Goal: Transaction & Acquisition: Obtain resource

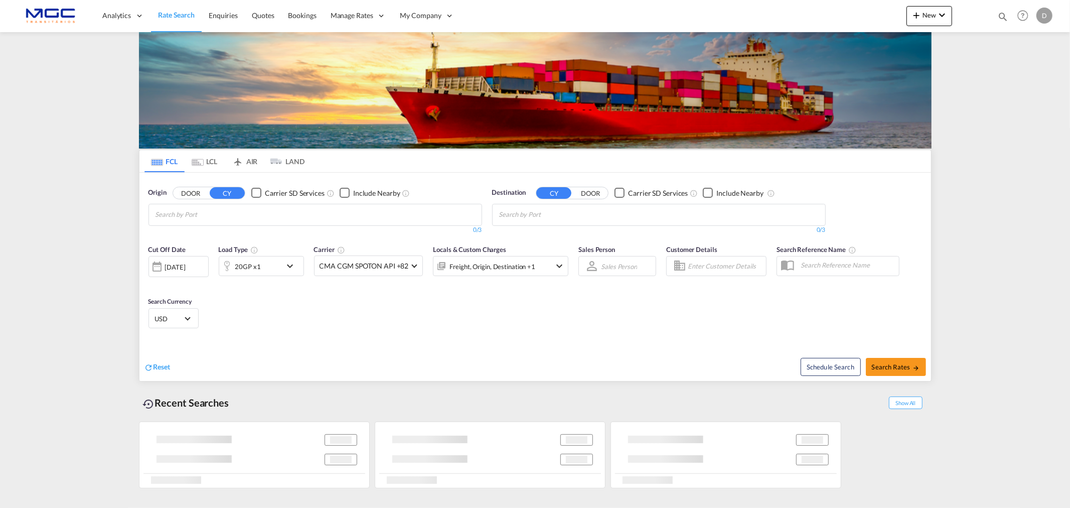
click at [238, 208] on input "Chips input." at bounding box center [203, 215] width 95 height 16
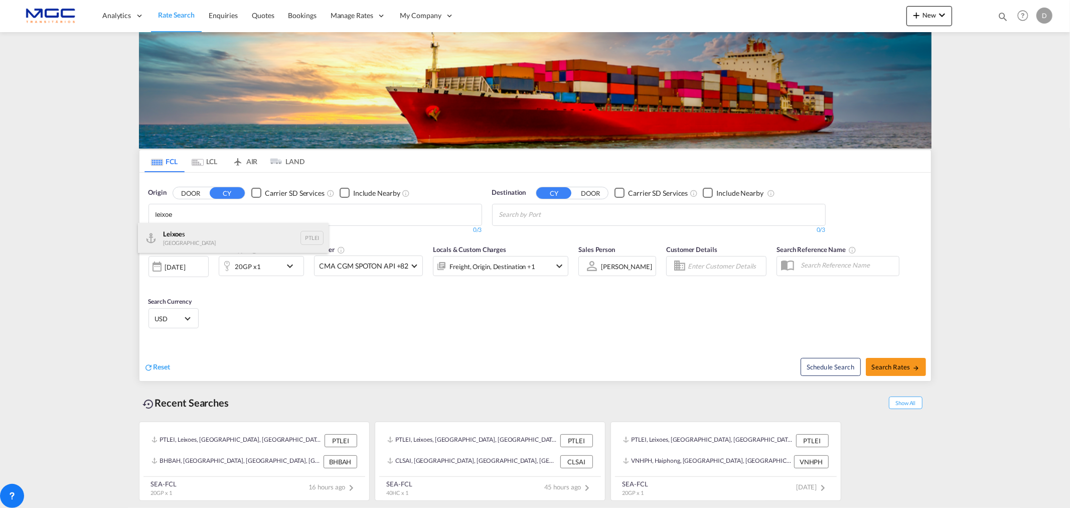
type input "leixoe"
click at [201, 238] on div "Leixoe s Portugal PTLEI" at bounding box center [233, 238] width 191 height 30
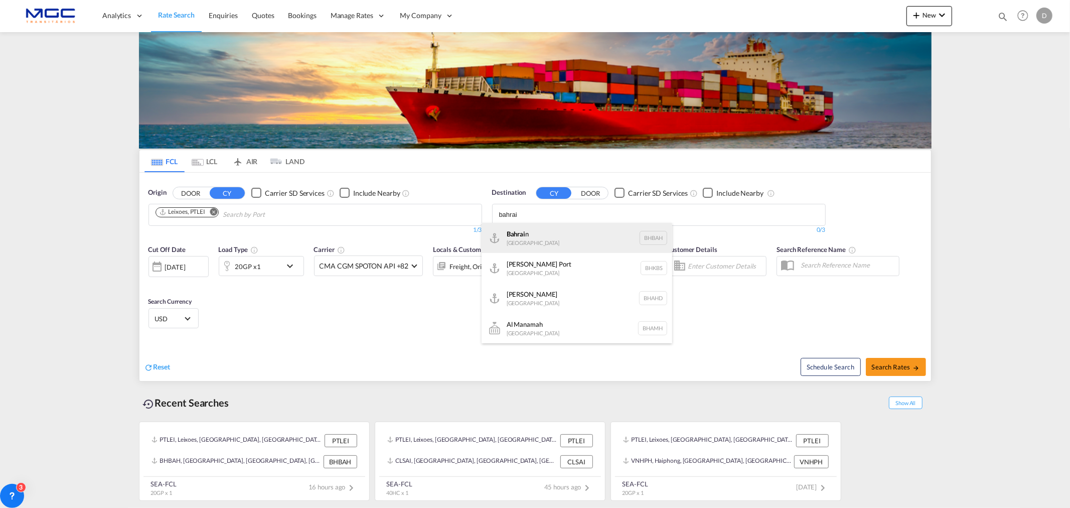
type input "bahrai"
click at [565, 233] on div "Bahrai n [GEOGRAPHIC_DATA] [GEOGRAPHIC_DATA]" at bounding box center [577, 238] width 191 height 30
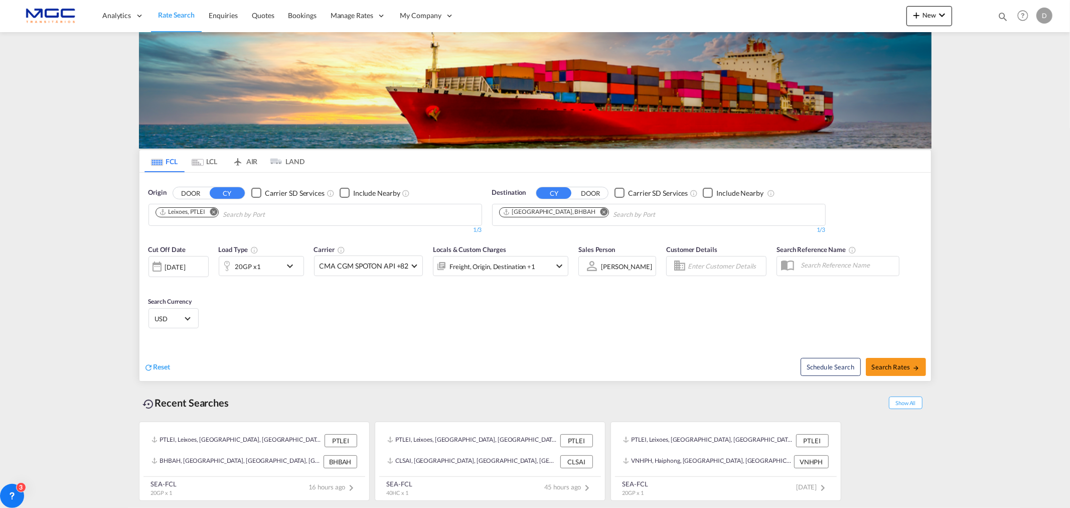
click at [177, 322] on span "USD" at bounding box center [169, 318] width 28 height 9
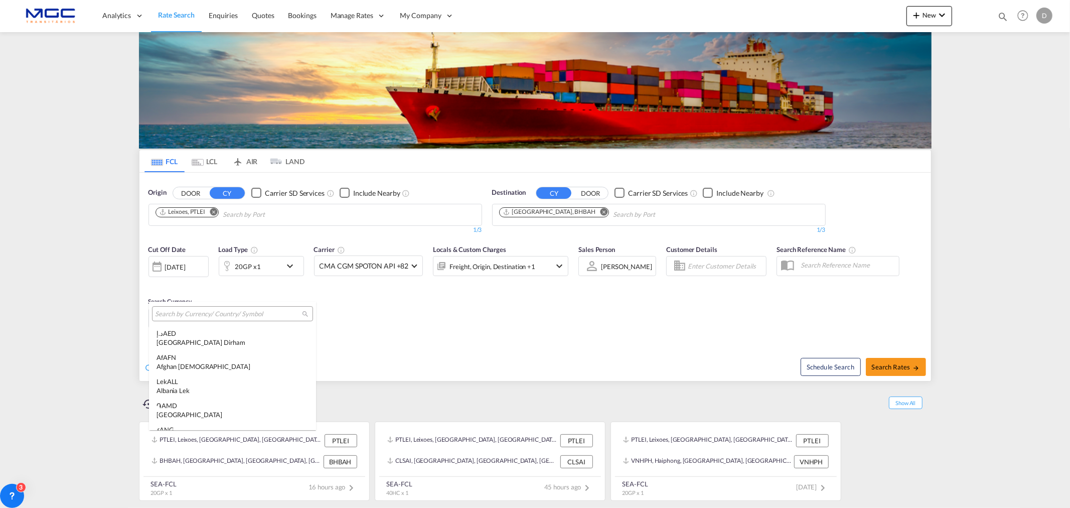
scroll to position [3463, 0]
click at [183, 314] on input "search" at bounding box center [228, 314] width 147 height 9
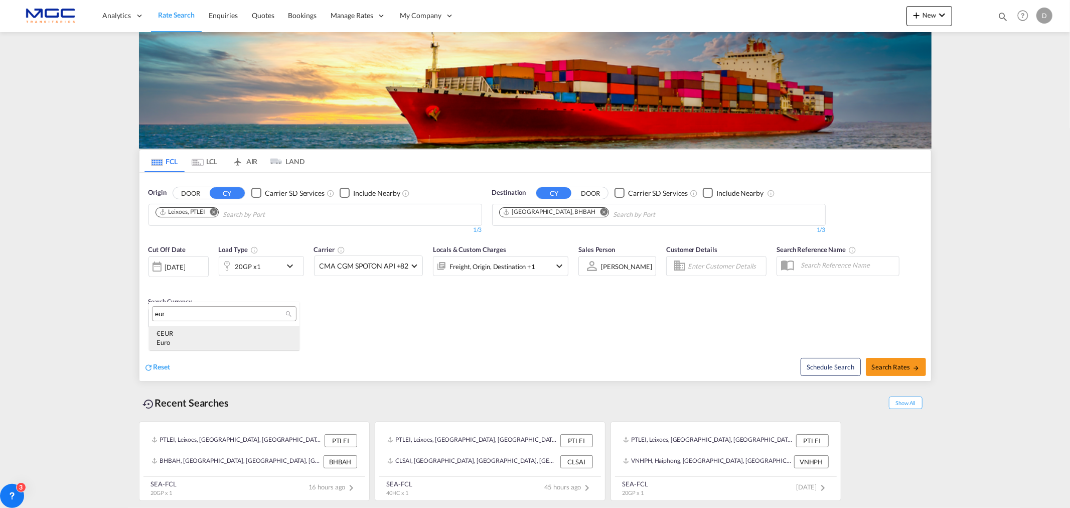
type input "eur"
click at [195, 334] on div "€ EUR Euro" at bounding box center [224, 338] width 135 height 18
click at [894, 366] on span "Search Rates" at bounding box center [896, 367] width 48 height 8
type input "PTLEI to BHBAH / [DATE]"
click at [909, 370] on button "Search Rates" at bounding box center [896, 367] width 60 height 18
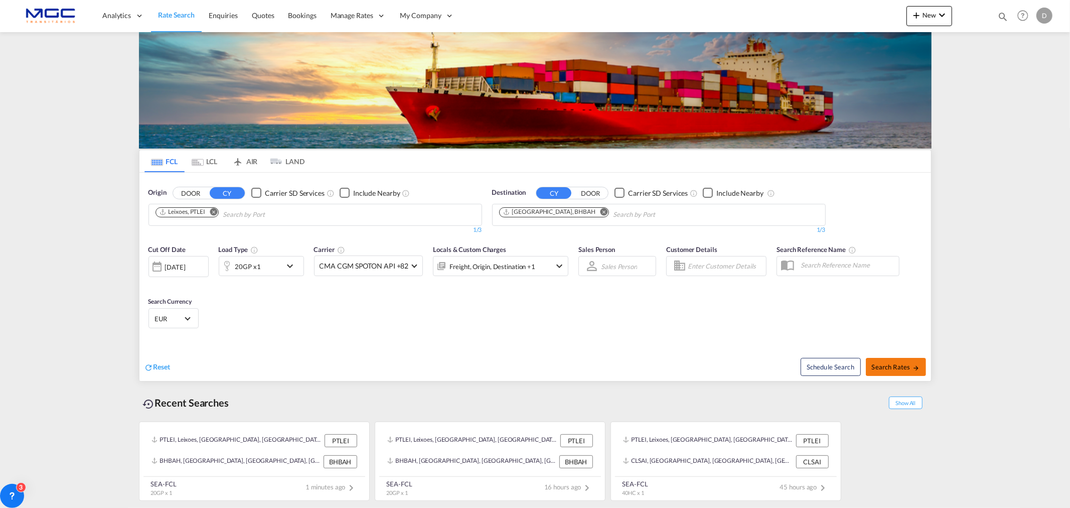
type input "PTLEI to BHBAH / [DATE]"
